Goal: Check status

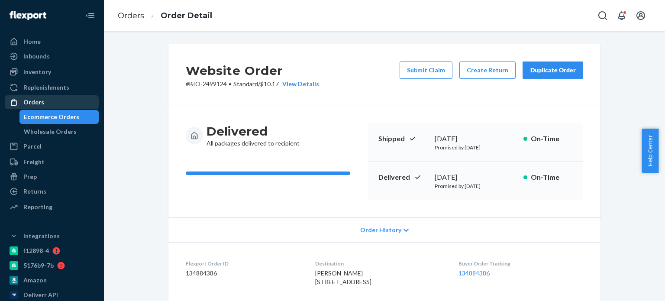
scroll to position [130, 0]
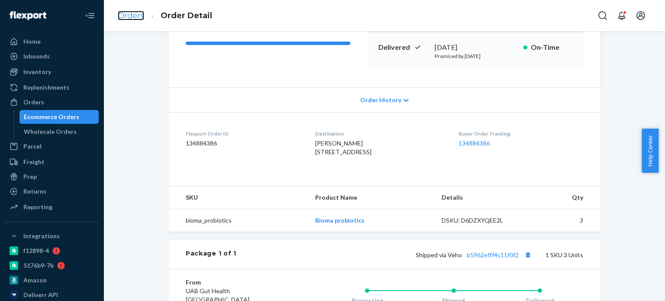
click at [125, 16] on link "Orders" at bounding box center [131, 16] width 26 height 10
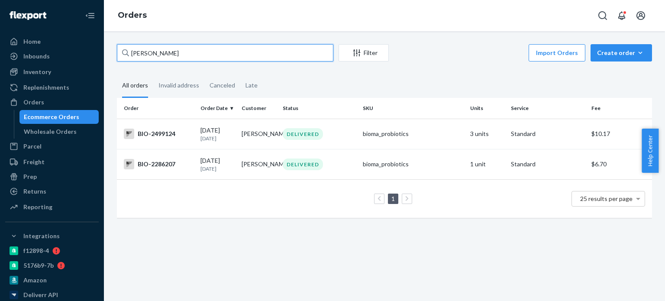
click at [145, 50] on input "[PERSON_NAME]" at bounding box center [225, 52] width 216 height 17
paste input "[PERSON_NAME]"
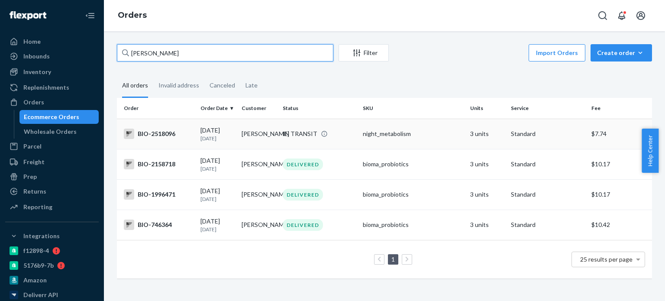
type input "[PERSON_NAME]"
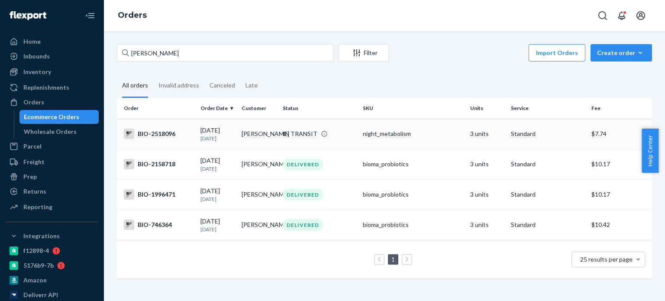
drag, startPoint x: 164, startPoint y: 133, endPoint x: 154, endPoint y: 134, distance: 10.0
click at [154, 134] on div "BIO-2518096" at bounding box center [159, 134] width 70 height 10
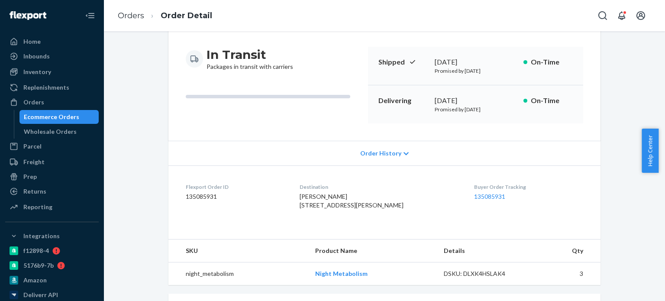
scroll to position [130, 0]
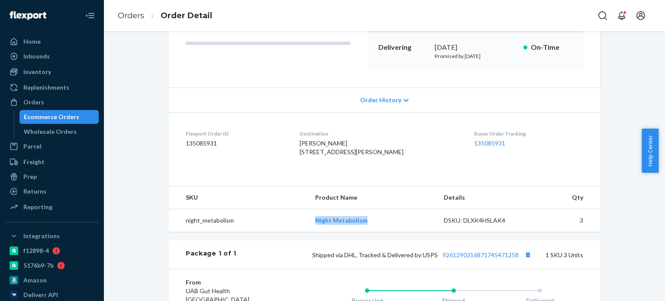
drag, startPoint x: 307, startPoint y: 239, endPoint x: 363, endPoint y: 237, distance: 55.9
click at [363, 232] on td "Night Metabolism" at bounding box center [372, 220] width 128 height 23
copy link "Night Metabolism"
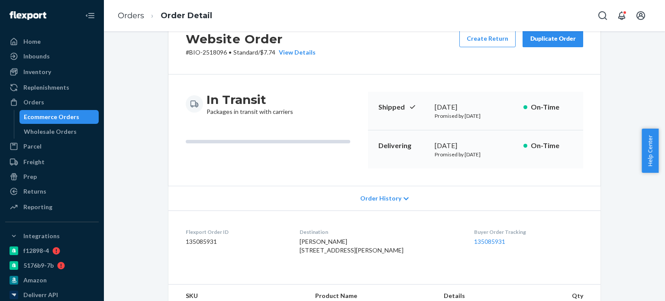
scroll to position [0, 0]
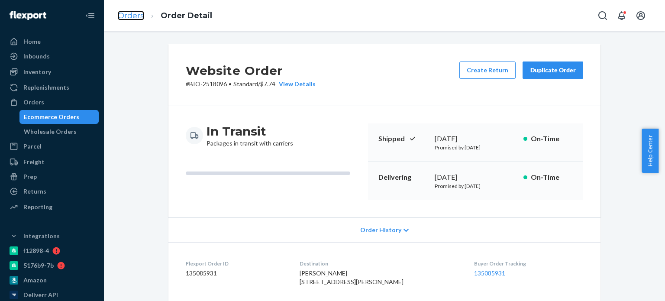
click at [140, 11] on link "Orders" at bounding box center [131, 16] width 26 height 10
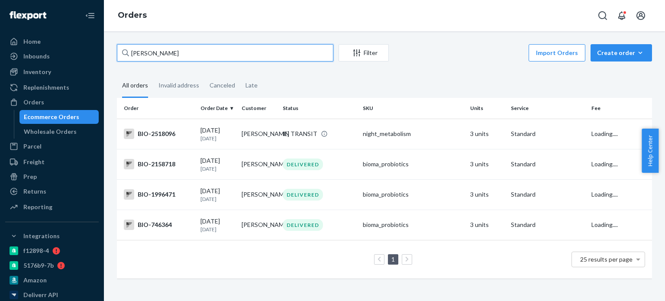
click at [149, 53] on input "[PERSON_NAME]" at bounding box center [225, 52] width 216 height 17
paste input "[PERSON_NAME]"
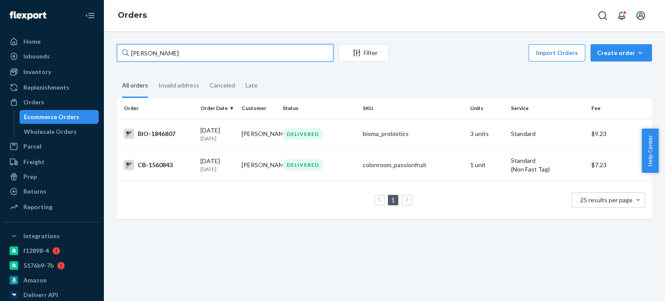
click at [136, 52] on input "[PERSON_NAME]" at bounding box center [225, 52] width 216 height 17
paste input "[PERSON_NAME]"
type input "[PERSON_NAME]"
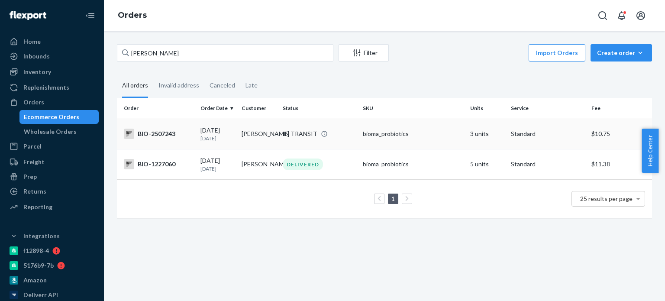
click at [179, 134] on div "BIO-2507243" at bounding box center [159, 134] width 70 height 10
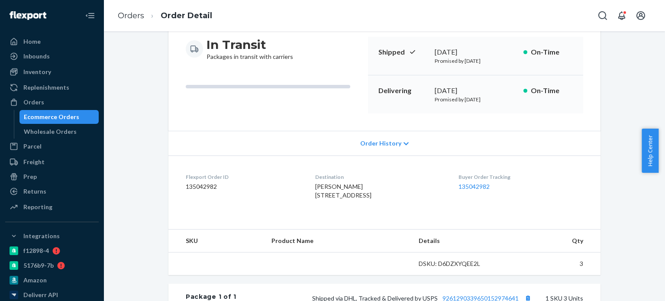
scroll to position [260, 0]
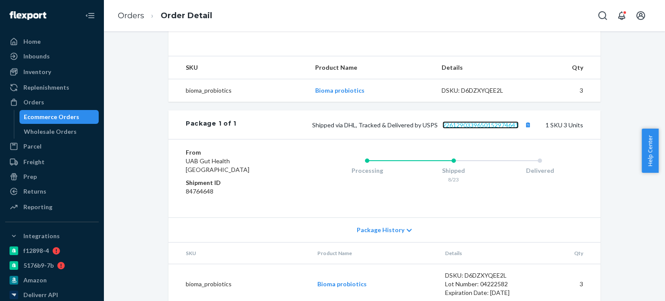
click at [483, 129] on link "9261290339650152974641" at bounding box center [480, 124] width 76 height 7
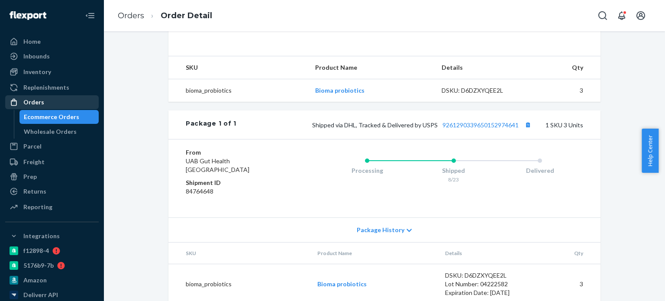
click at [39, 101] on div "Orders" at bounding box center [33, 102] width 21 height 9
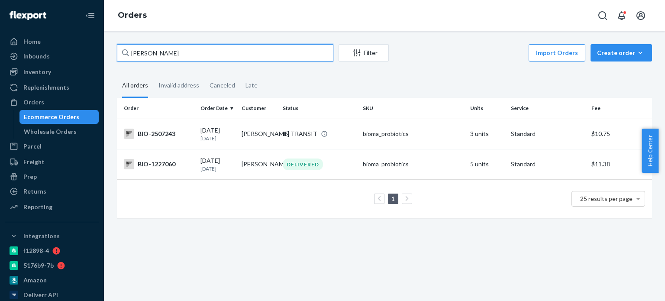
click at [224, 55] on input "[PERSON_NAME]" at bounding box center [225, 52] width 216 height 17
paste input "[PERSON_NAME]"
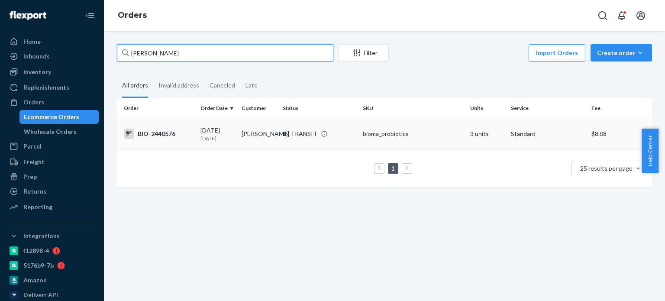
type input "[PERSON_NAME]"
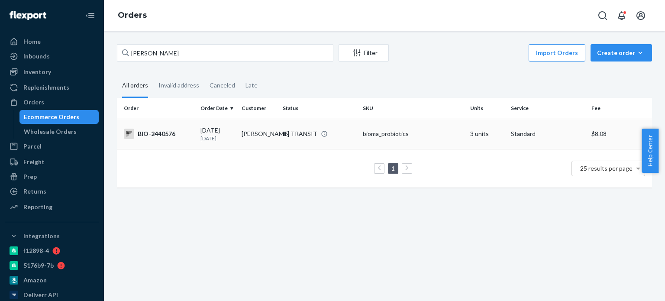
click at [163, 133] on div "BIO-2440576" at bounding box center [159, 134] width 70 height 10
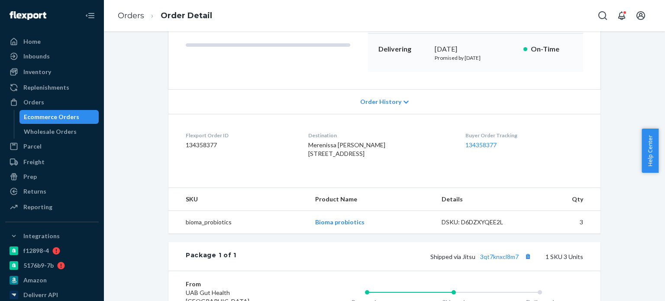
scroll to position [130, 0]
click at [489, 258] on link "3qt7knxcl8m7" at bounding box center [499, 254] width 39 height 7
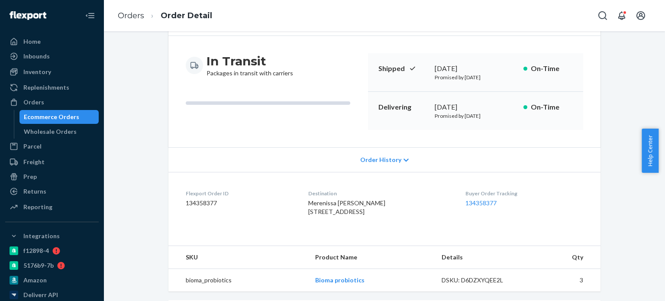
scroll to position [0, 0]
